Goal: Task Accomplishment & Management: Use online tool/utility

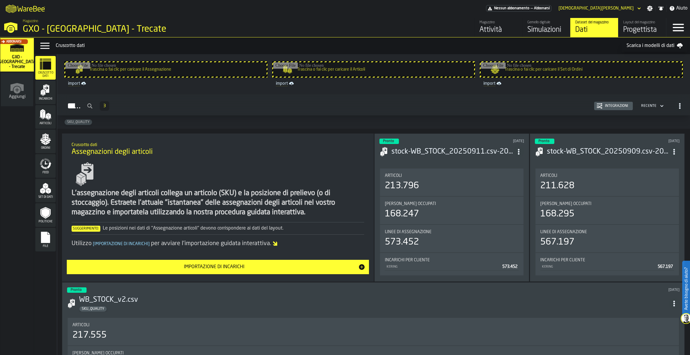
click at [540, 24] on div "Gemello digitale" at bounding box center [546, 22] width 38 height 4
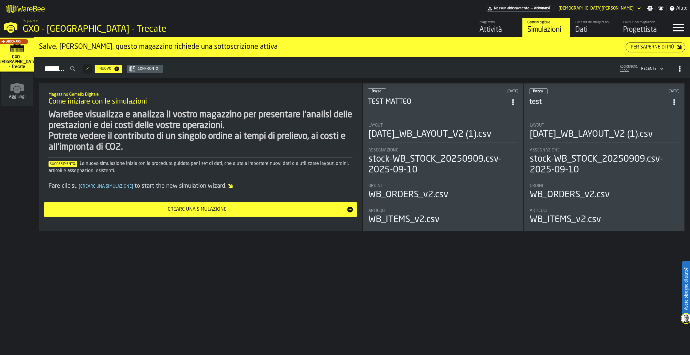
click at [487, 142] on div "Layout 2025-08-05_WB_LAYOUT_V2 (1).csv" at bounding box center [442, 132] width 149 height 19
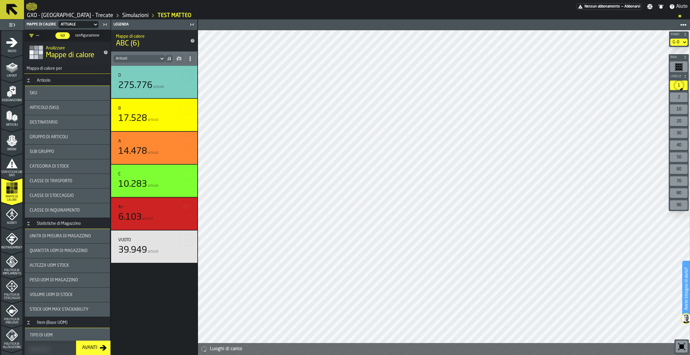
click at [15, 63] on icon "menu Layout" at bounding box center [12, 67] width 12 height 12
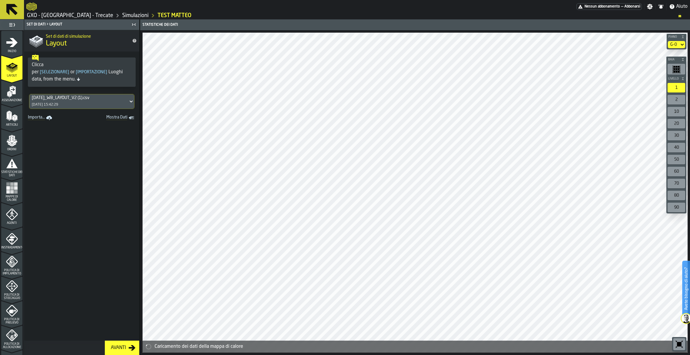
click at [122, 354] on button "Avanti" at bounding box center [122, 348] width 34 height 14
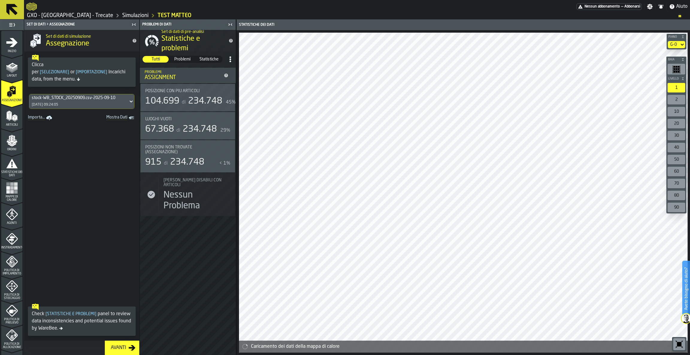
click at [38, 117] on link "Importa..." at bounding box center [40, 118] width 30 height 8
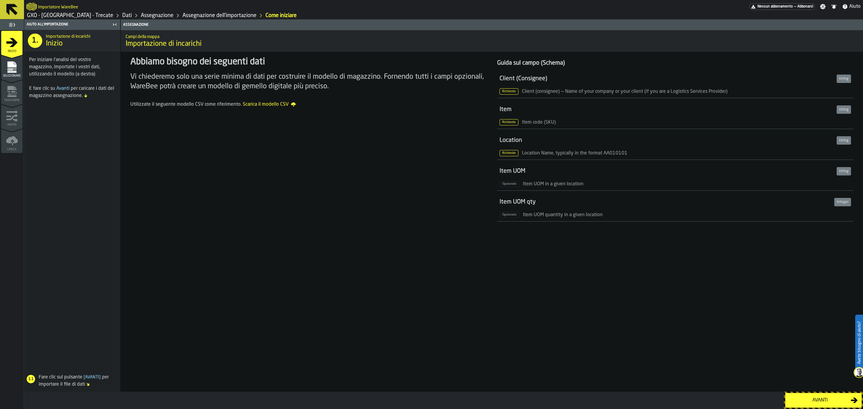
click at [16, 10] on icon at bounding box center [12, 9] width 14 height 14
click at [141, 13] on link "Assegnazione" at bounding box center [157, 15] width 33 height 7
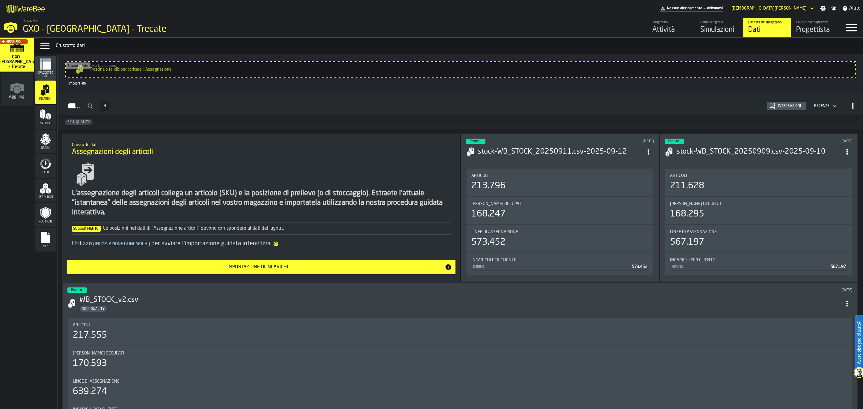
click at [690, 34] on div "Simulazioni" at bounding box center [719, 30] width 38 height 10
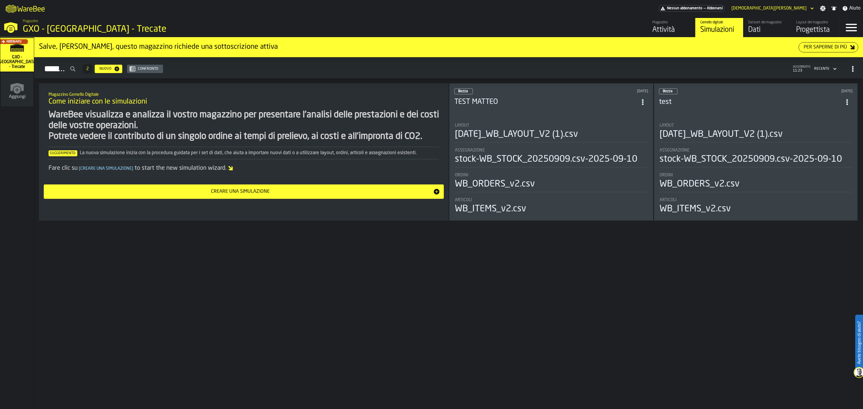
click at [690, 26] on div "Dati" at bounding box center [767, 30] width 38 height 10
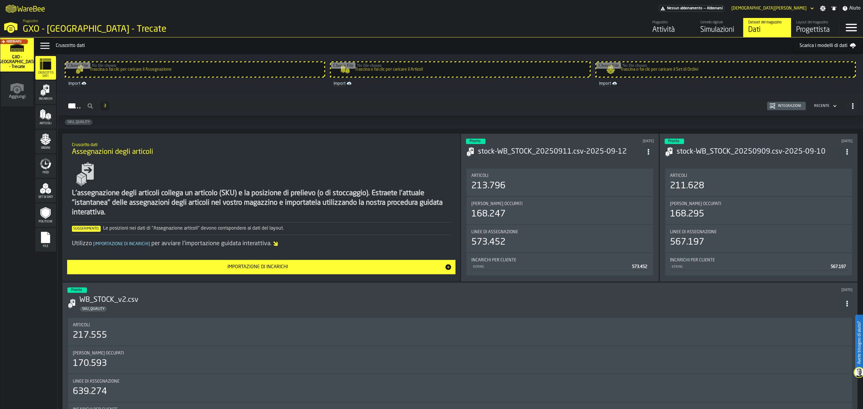
click at [38, 85] on div "Incarichi" at bounding box center [45, 92] width 21 height 16
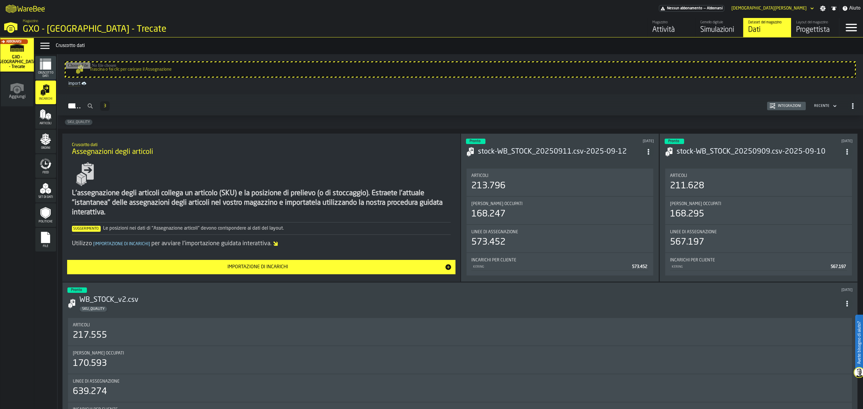
click at [690, 103] on button "Integrazioni" at bounding box center [786, 106] width 39 height 8
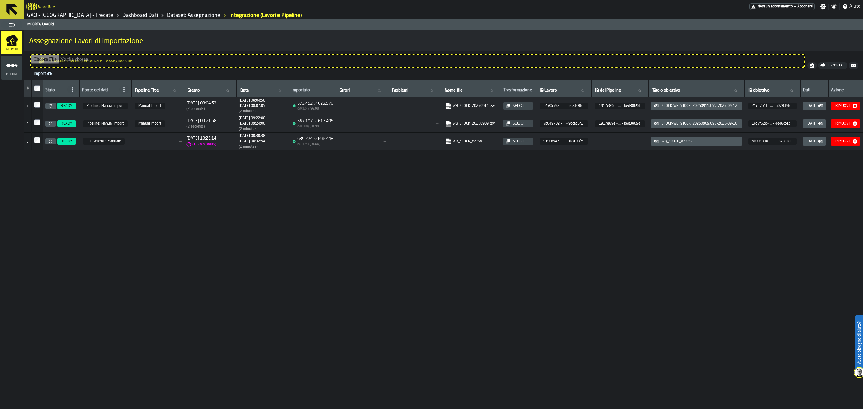
click at [14, 13] on icon at bounding box center [11, 9] width 11 height 11
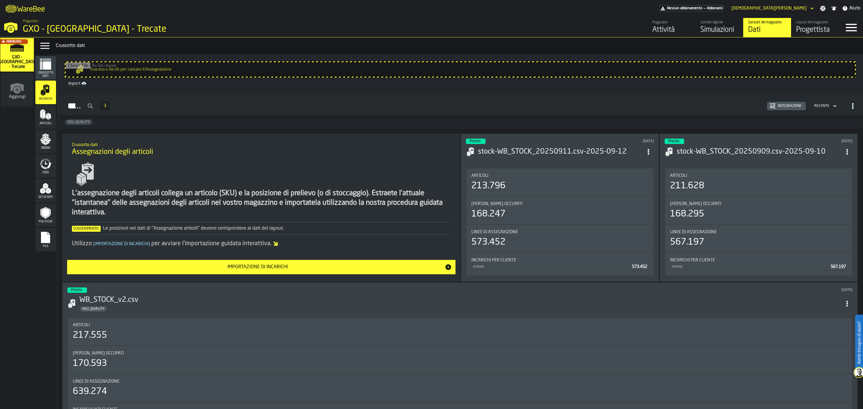
click at [690, 29] on link "Gemello digitale Simulazioni" at bounding box center [719, 27] width 48 height 19
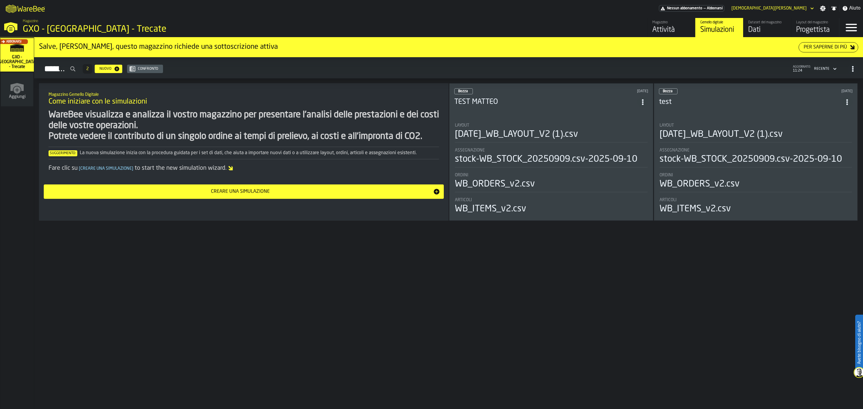
click at [409, 192] on div "Creare una simulazione" at bounding box center [239, 191] width 385 height 7
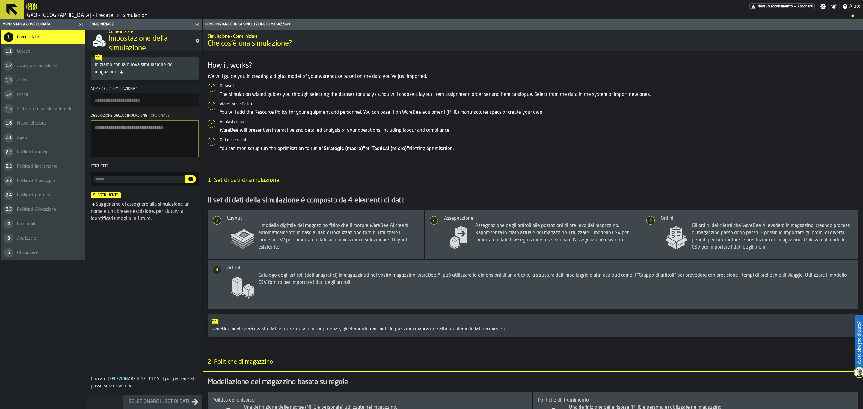
click at [139, 105] on input "Nome della simulazione *" at bounding box center [145, 99] width 108 height 13
type input "**********"
click at [171, 355] on button "Selezionare il set di dati" at bounding box center [162, 402] width 79 height 14
click at [171, 355] on div "Selezionare il set di dati" at bounding box center [158, 401] width 65 height 7
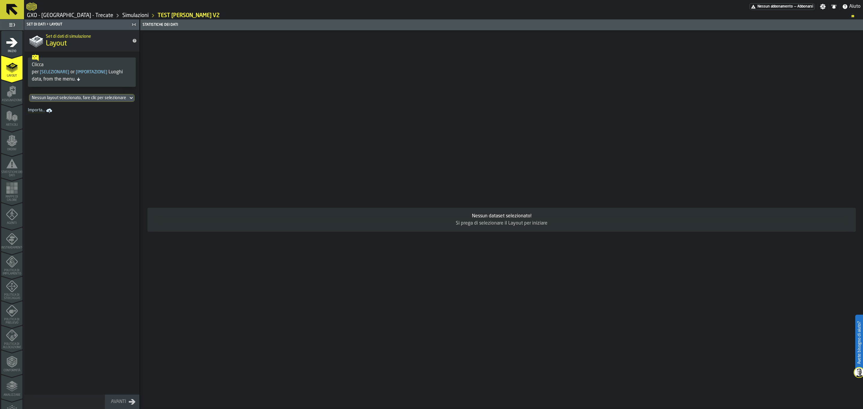
click at [35, 112] on link "Importa..." at bounding box center [40, 111] width 30 height 8
click at [1, 8] on button at bounding box center [12, 9] width 24 height 19
click at [4, 12] on button at bounding box center [12, 9] width 24 height 19
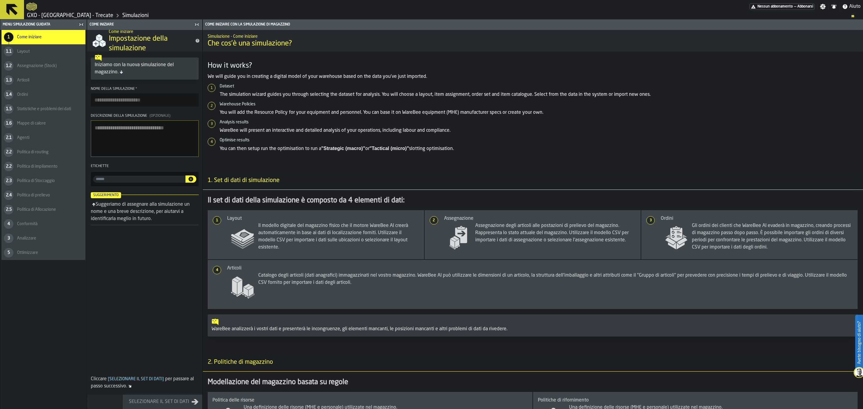
click at [15, 4] on icon at bounding box center [12, 9] width 14 height 14
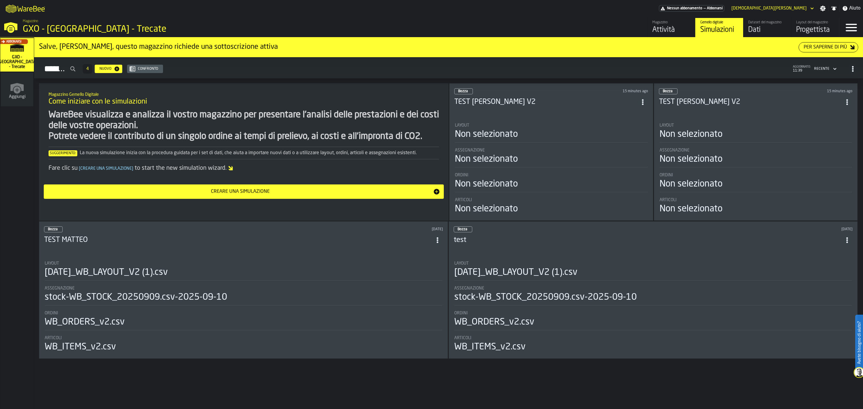
click at [643, 99] on span "ItemListCard-DashboardItemContainer" at bounding box center [642, 102] width 11 height 11
click at [643, 131] on div "Cancellare" at bounding box center [631, 129] width 31 height 7
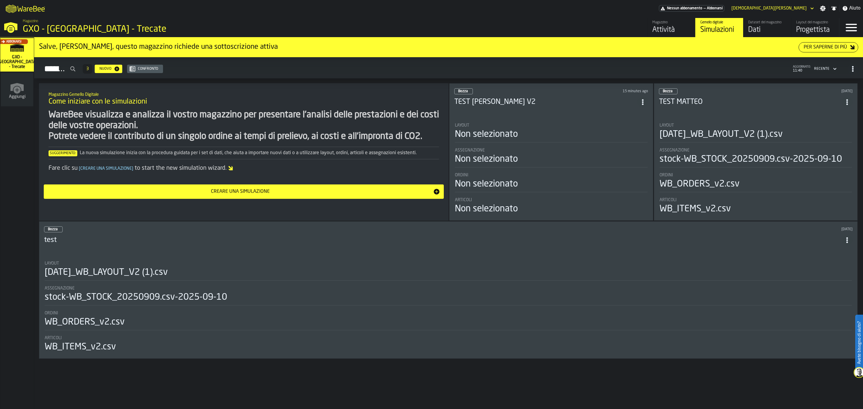
click at [642, 102] on span "ItemListCard-DashboardItemContainer" at bounding box center [642, 102] width 11 height 11
click at [636, 130] on div "Cancellare" at bounding box center [631, 129] width 31 height 7
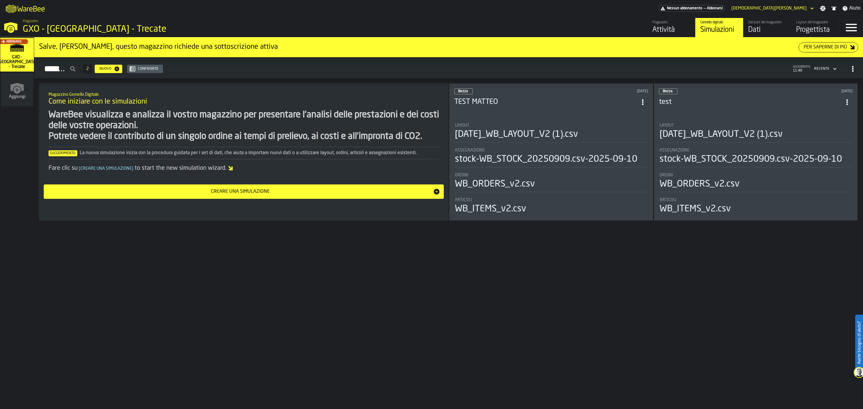
click at [690, 25] on div "Progettista" at bounding box center [815, 30] width 38 height 10
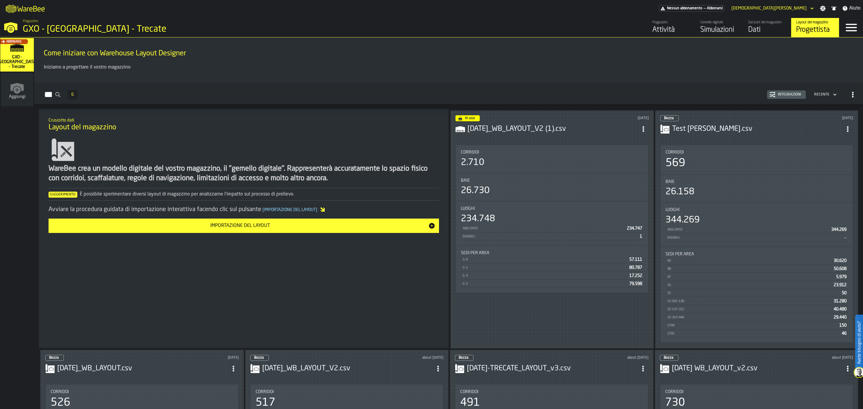
click at [347, 222] on button "Importazione del layout" at bounding box center [244, 226] width 390 height 14
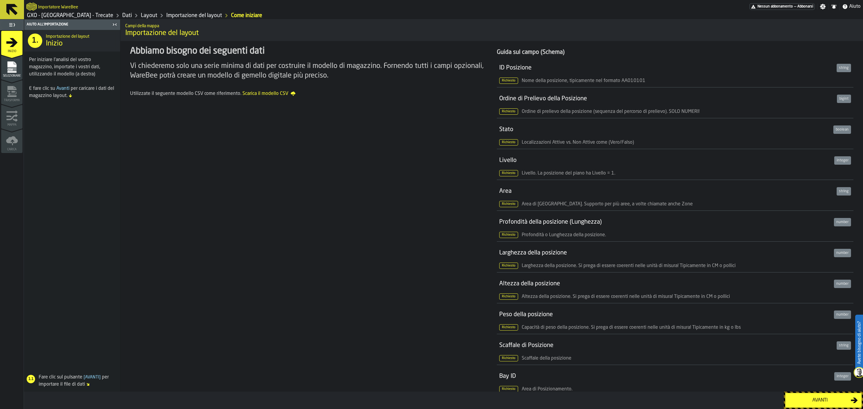
click at [15, 13] on icon at bounding box center [11, 9] width 11 height 11
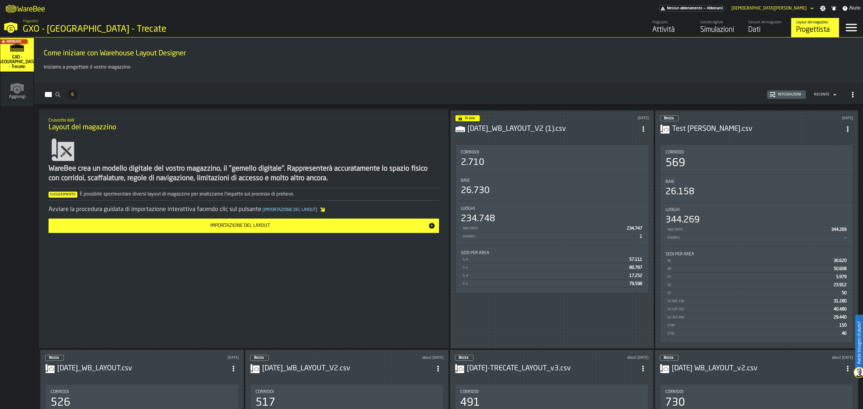
click at [690, 23] on div "Dataset del magazzino" at bounding box center [767, 22] width 38 height 4
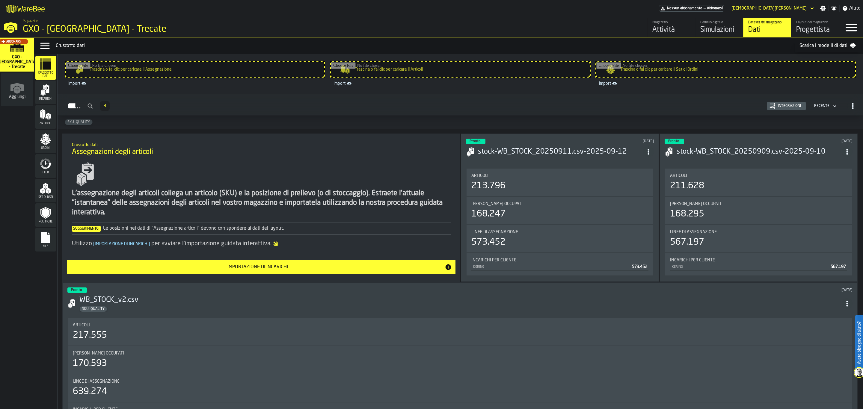
click at [47, 238] on rect "menu File" at bounding box center [45, 240] width 9 height 4
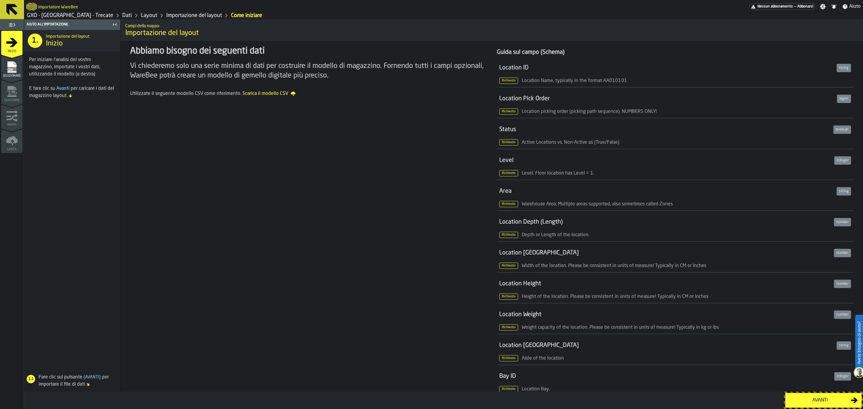
click at [832, 408] on button "Avanti" at bounding box center [823, 400] width 77 height 15
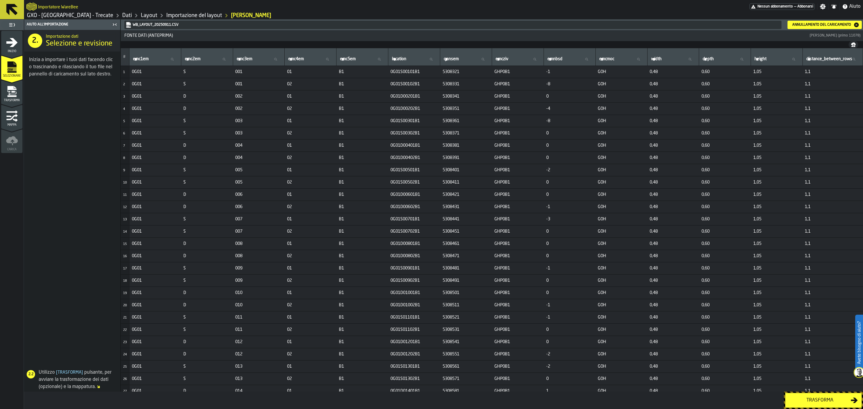
click at [816, 397] on div "Trasforma" at bounding box center [820, 400] width 62 height 7
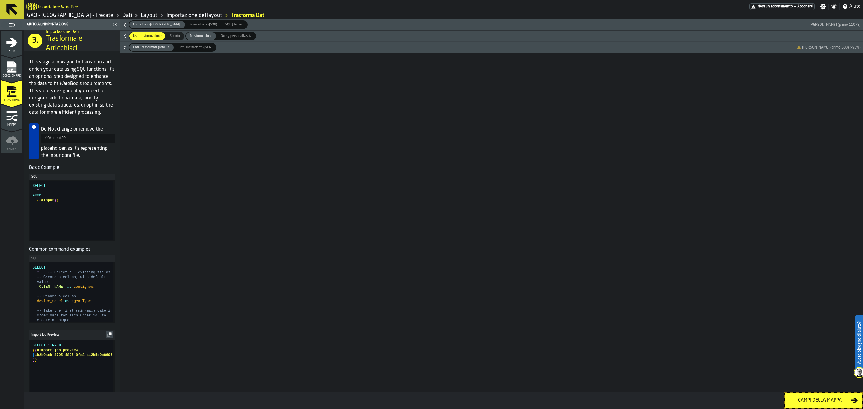
click at [223, 23] on span "SQL (Helper)" at bounding box center [234, 24] width 23 height 5
click at [146, 25] on span "Fonte Dati (Tabella)" at bounding box center [157, 24] width 53 height 5
click at [221, 37] on span "Query personalizzata" at bounding box center [236, 36] width 36 height 5
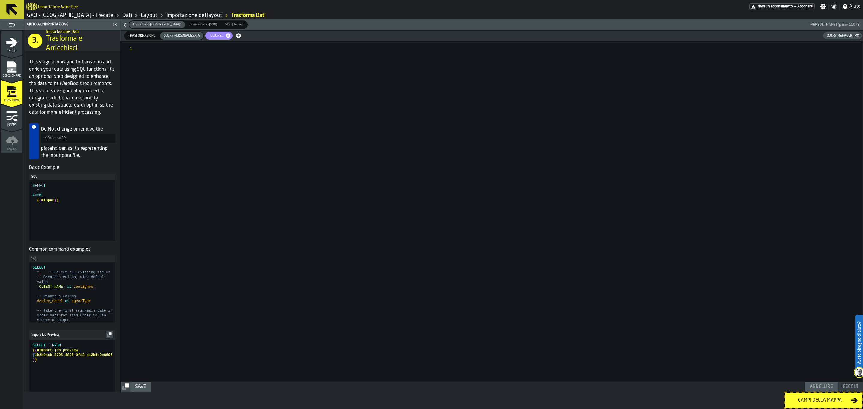
click at [228, 33] on icon "button-" at bounding box center [228, 36] width 6 height 6
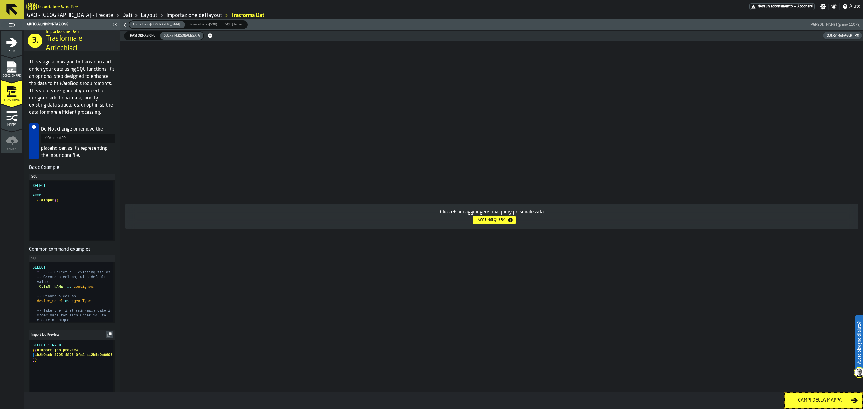
click at [145, 34] on span "Trasformazione" at bounding box center [142, 35] width 32 height 5
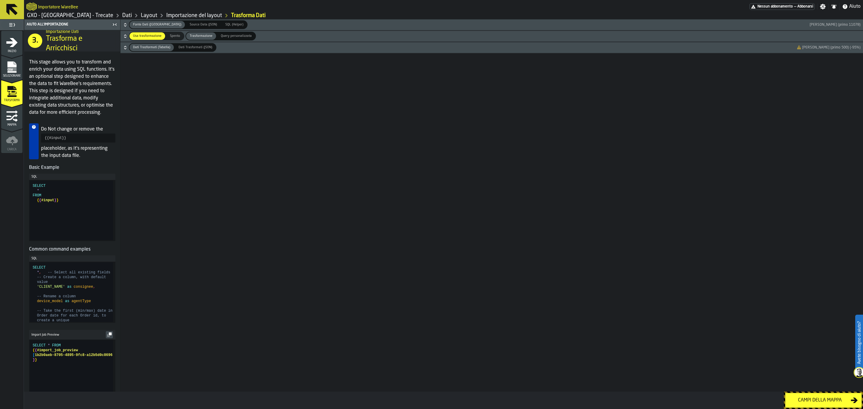
click at [814, 399] on div "Campi della mappa" at bounding box center [820, 400] width 62 height 7
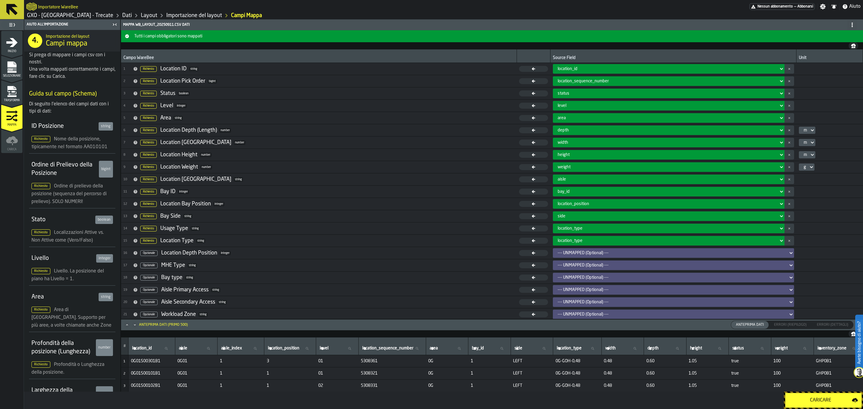
click at [803, 403] on div "Caricare" at bounding box center [820, 400] width 63 height 7
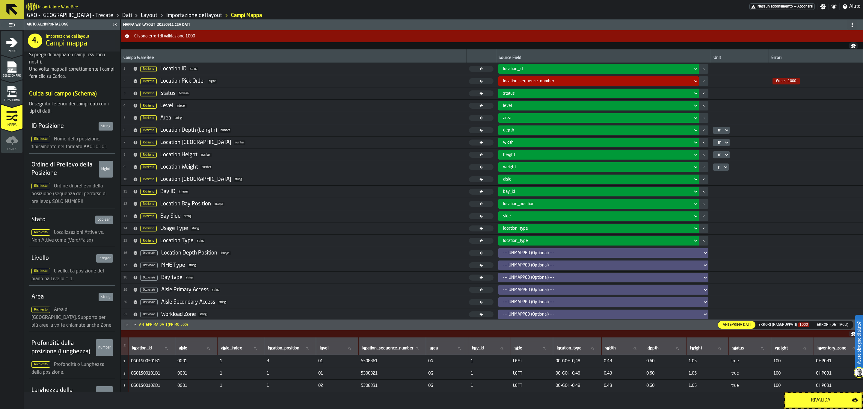
click at [247, 83] on span "2 Richiesto Location Pick Order bigint" at bounding box center [293, 81] width 341 height 9
click at [586, 84] on div "location_sequence_number" at bounding box center [596, 81] width 187 height 5
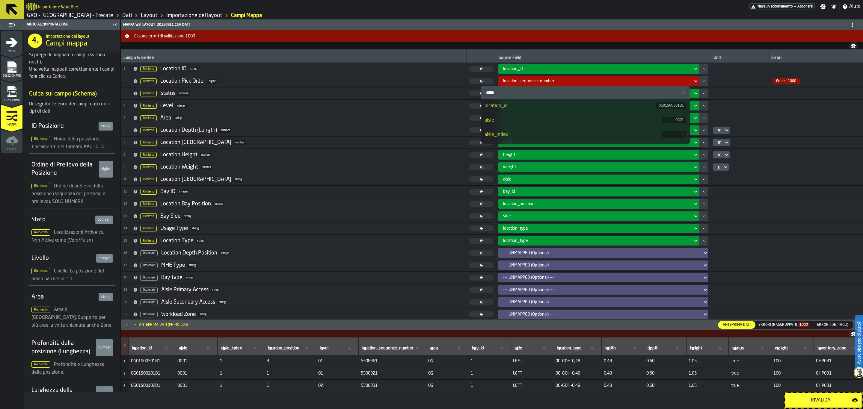
click at [586, 84] on div "location_sequence_number" at bounding box center [596, 81] width 187 height 5
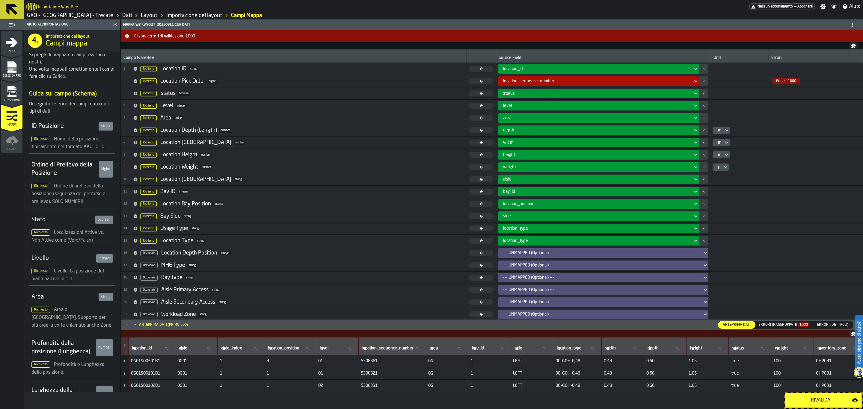
click at [403, 346] on label "location_sequence_number location_sequence_number" at bounding box center [392, 349] width 62 height 8
click at [403, 346] on input "location_sequence_number location_sequence_number" at bounding box center [392, 349] width 62 height 8
click at [354, 405] on div "Rivalida" at bounding box center [443, 400] width 839 height 17
click at [579, 79] on div "location_sequence_number" at bounding box center [596, 81] width 187 height 5
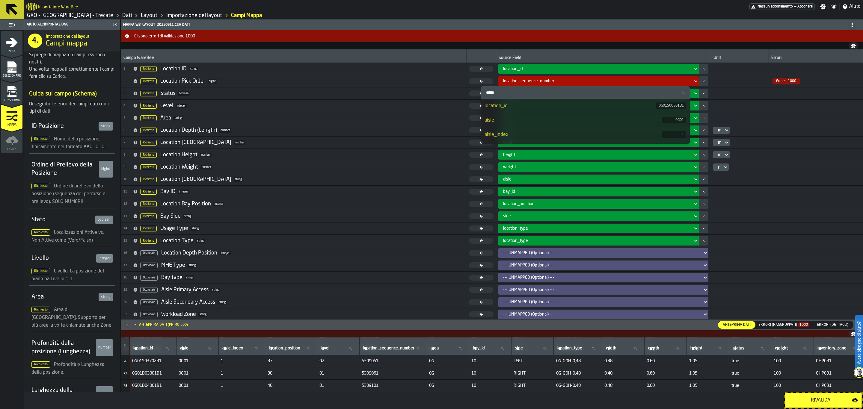
click at [579, 79] on div "location_sequence_number" at bounding box center [596, 81] width 187 height 5
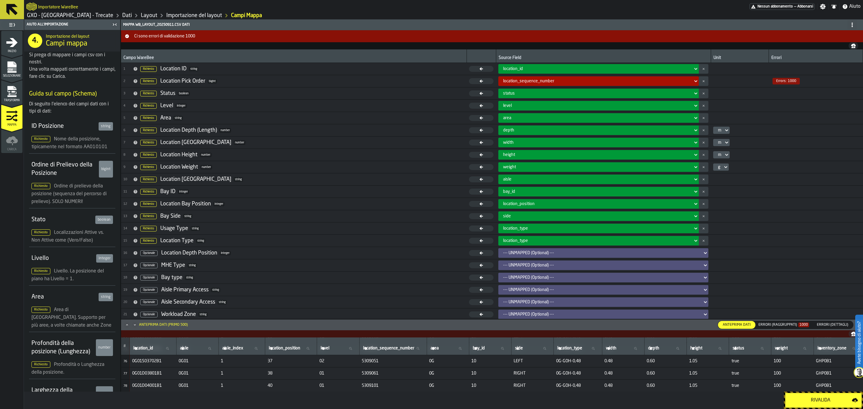
click at [466, 77] on td at bounding box center [480, 81] width 29 height 12
click at [469, 83] on icon at bounding box center [481, 81] width 25 height 6
click at [469, 81] on icon at bounding box center [481, 81] width 25 height 6
click at [692, 81] on icon at bounding box center [695, 81] width 6 height 7
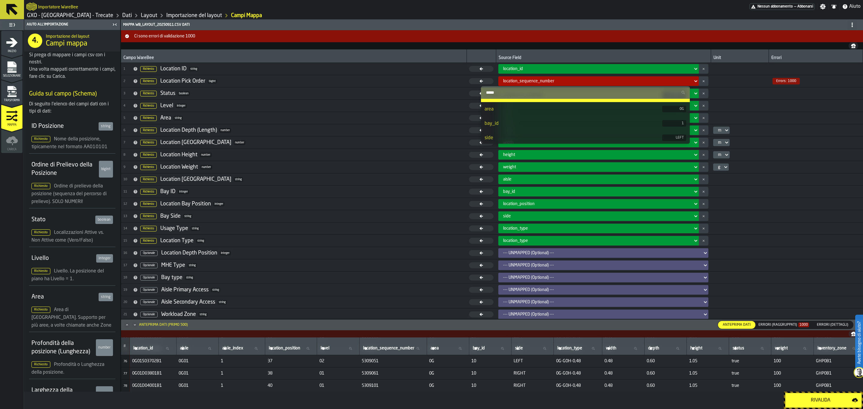
scroll to position [64, 0]
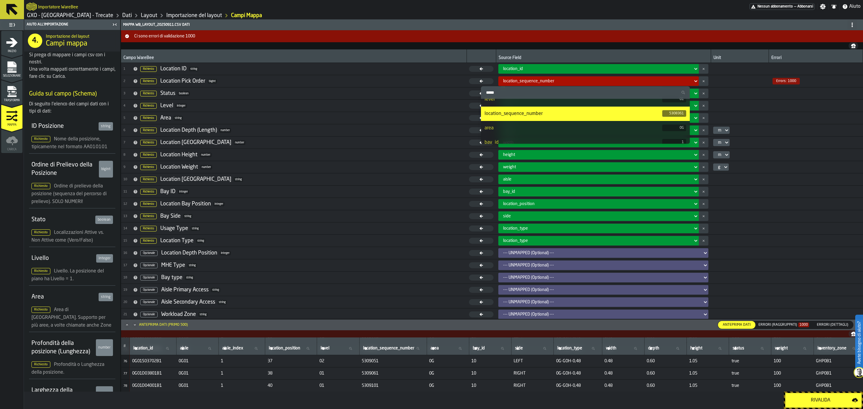
click at [610, 119] on li "location_sequence_number 5308361" at bounding box center [585, 114] width 209 height 14
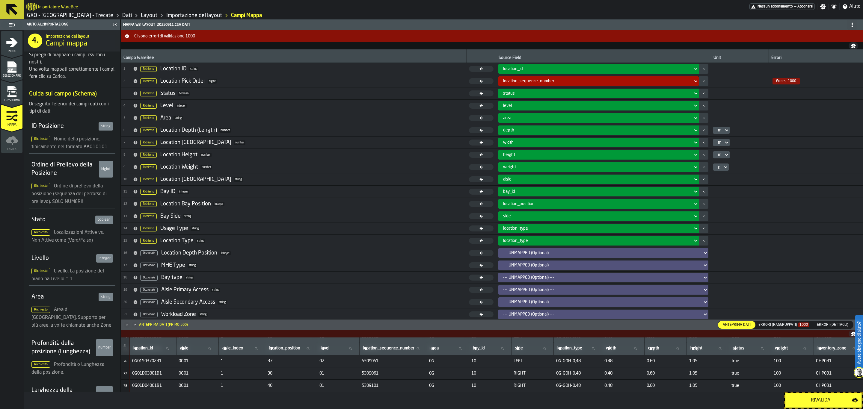
click at [610, 119] on div "area" at bounding box center [596, 118] width 187 height 5
click at [778, 326] on div "Errori (Raggruppati) 1000" at bounding box center [783, 325] width 51 height 4
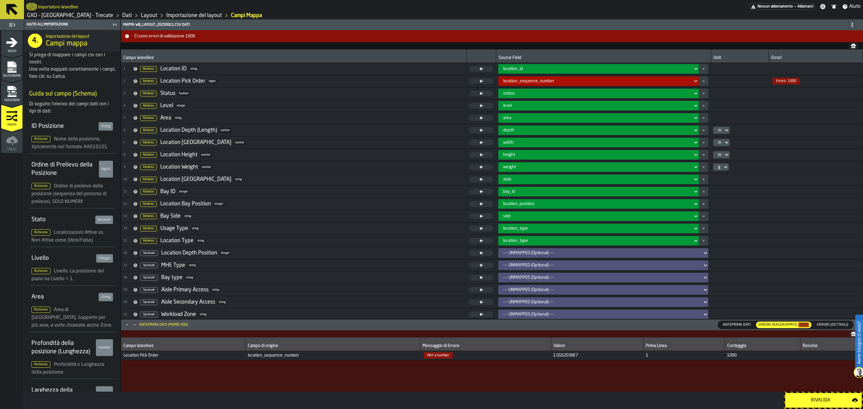
click at [449, 360] on td "Not a number" at bounding box center [485, 355] width 131 height 9
click at [294, 343] on div "Campo di origine" at bounding box center [333, 344] width 170 height 11
click at [573, 352] on td "1.0162038E7" at bounding box center [596, 355] width 93 height 9
click at [584, 342] on div "Valore" at bounding box center [596, 344] width 87 height 11
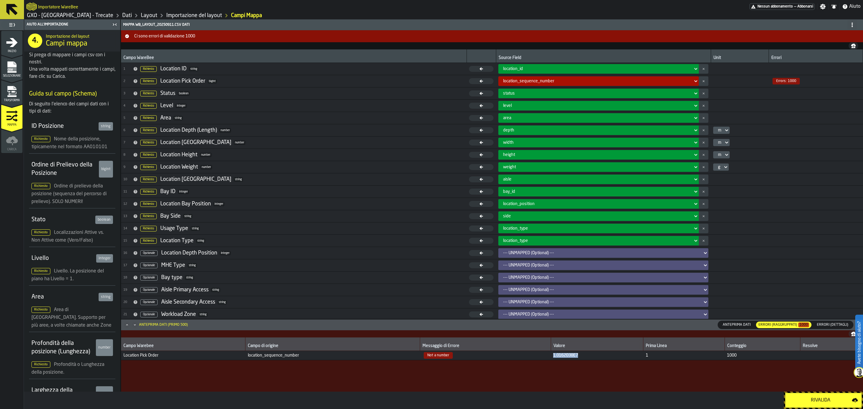
click at [716, 385] on div "Campo Warebee Campo di origine Messaggio di Errore Valore Prima Linea Conteggio…" at bounding box center [492, 365] width 742 height 54
click at [790, 327] on div "Errori (Raggruppati) 1000" at bounding box center [783, 325] width 55 height 7
click at [135, 80] on icon at bounding box center [136, 81] width 4 height 4
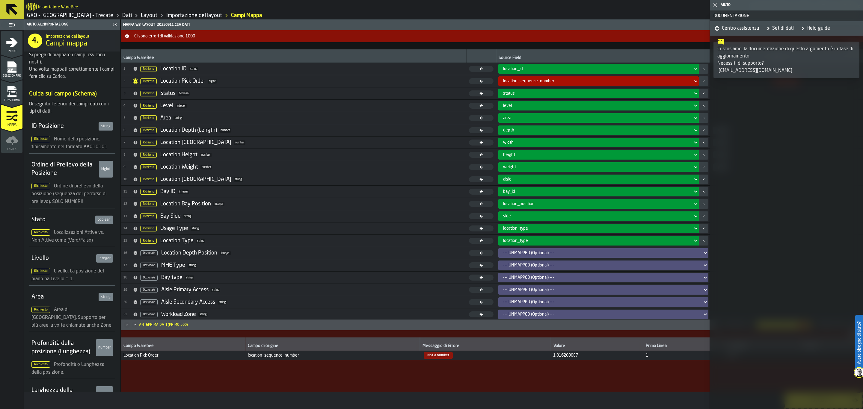
click at [780, 26] on link "Set di dati" at bounding box center [778, 28] width 30 height 14
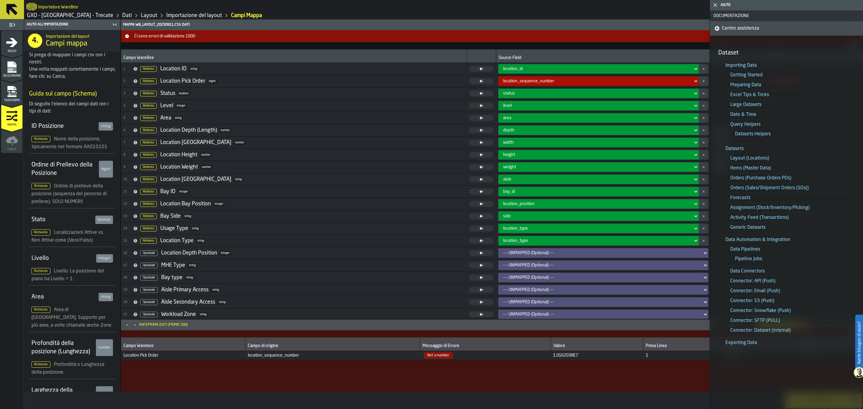
click at [713, 5] on icon "button-toggle-Chiudimi" at bounding box center [714, 4] width 7 height 7
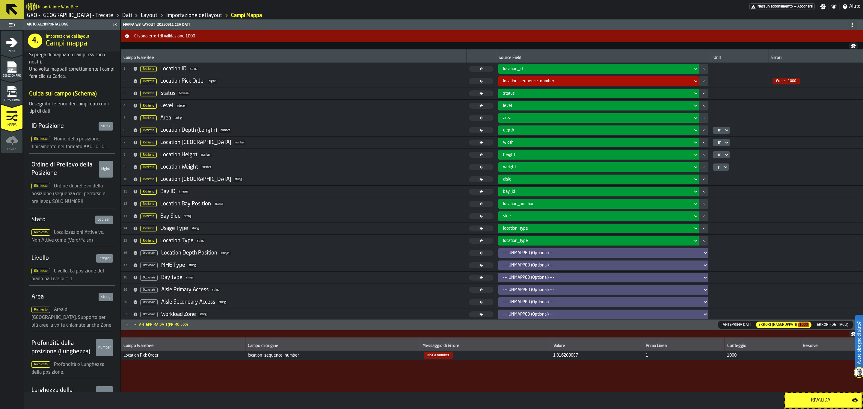
click at [806, 400] on div "Rivalida" at bounding box center [820, 400] width 63 height 7
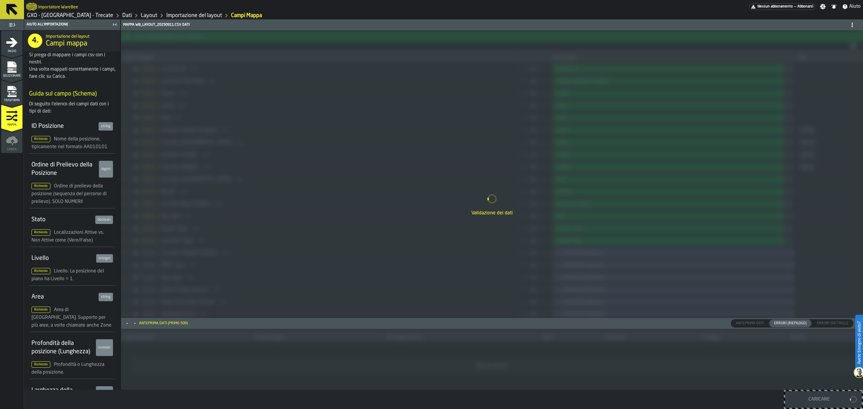
click at [822, 3] on ul "Nessun abbonamento — Abbonarsi Impostazioni Notifiche Aiuto" at bounding box center [806, 6] width 114 height 11
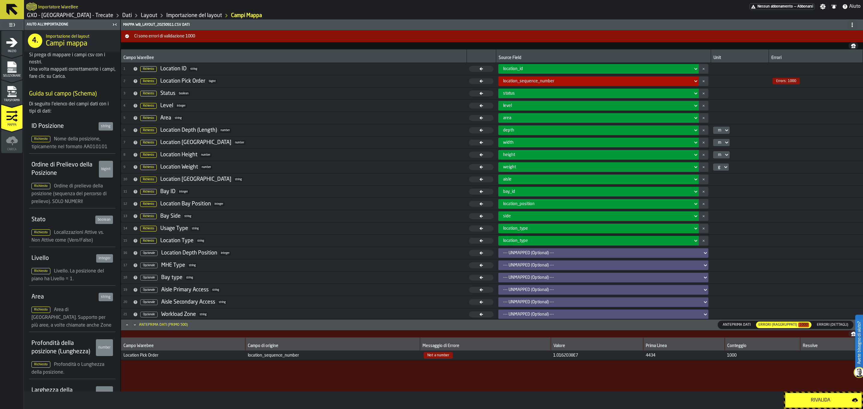
click at [9, 1] on button at bounding box center [12, 9] width 24 height 19
